Goal: Entertainment & Leisure: Consume media (video, audio)

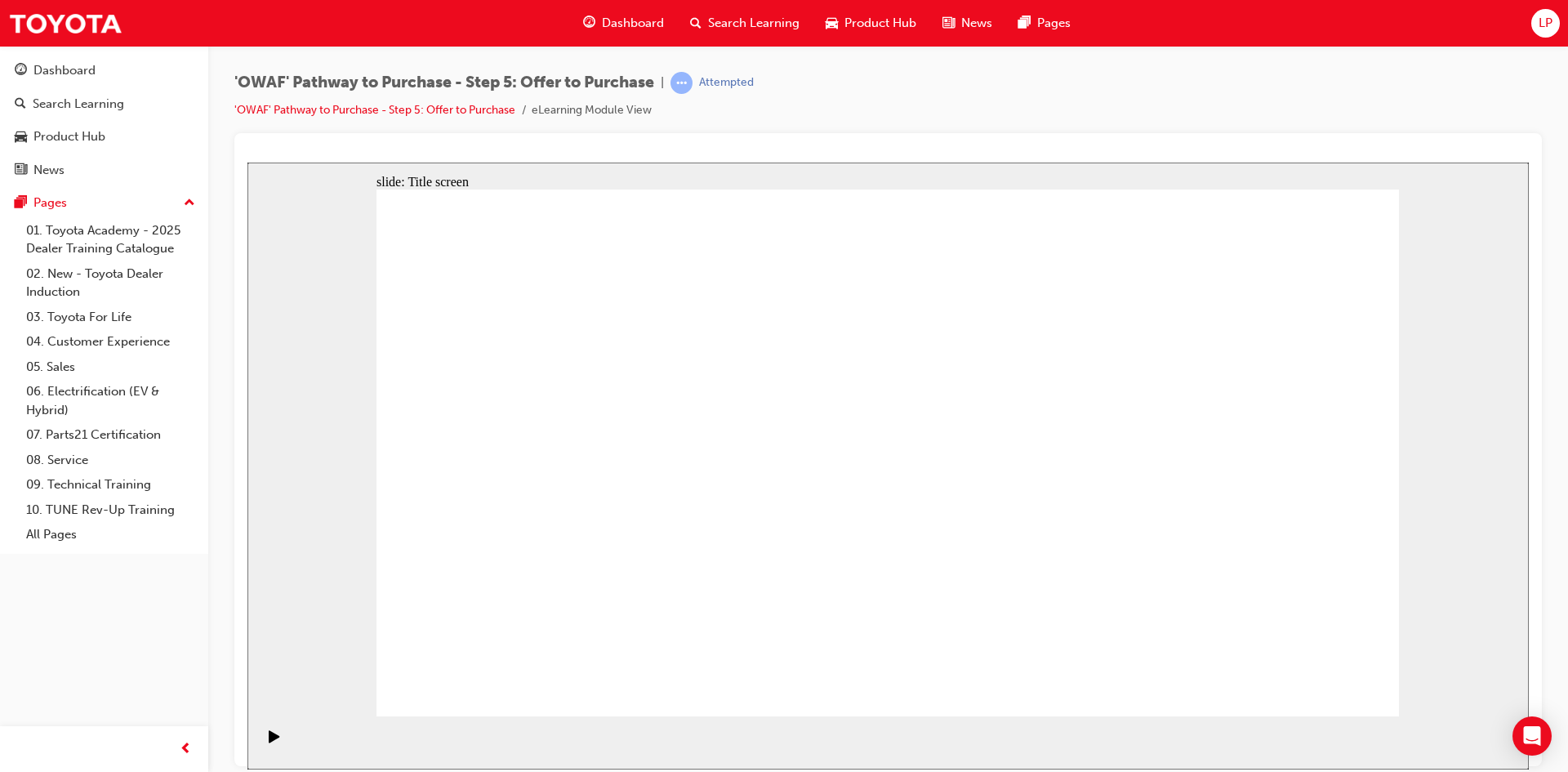
click at [282, 348] on div "Play (Ctrl+Alt+P)" at bounding box center [274, 743] width 28 height 28
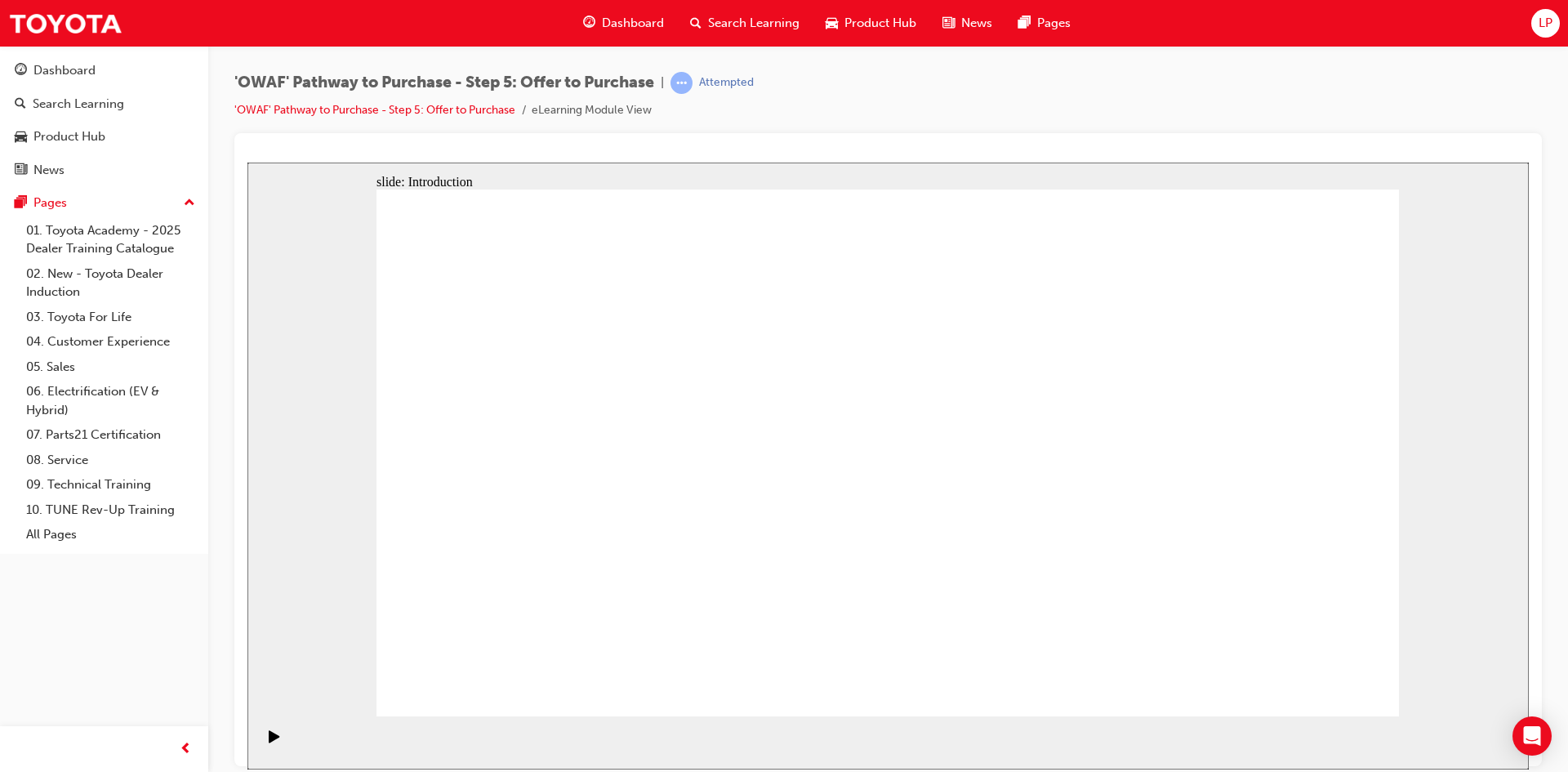
drag, startPoint x: 1338, startPoint y: 692, endPoint x: 1329, endPoint y: 675, distance: 19.2
